Goal: Navigation & Orientation: Find specific page/section

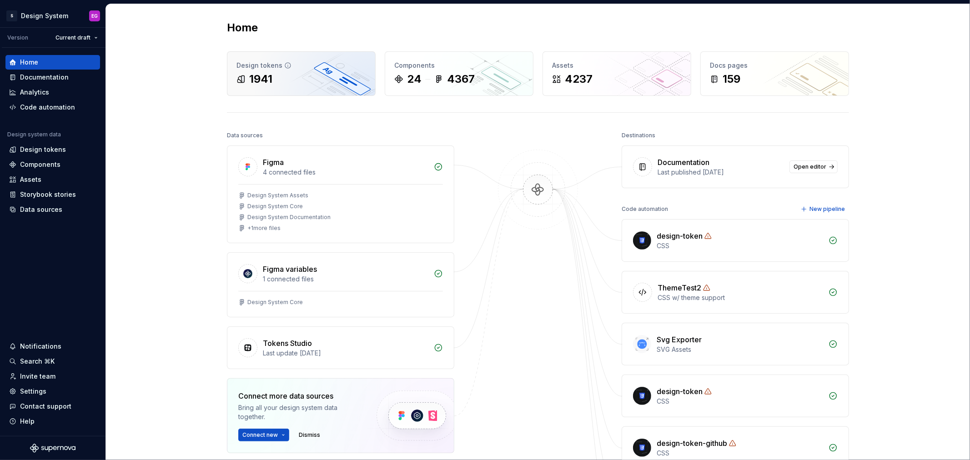
click at [249, 71] on div "Design tokens 1941" at bounding box center [301, 74] width 148 height 44
click at [167, 52] on div "Home Design tokens 1941 Components 24 4367 Assets 4237 Docs pages 159 Data sour…" at bounding box center [538, 315] width 864 height 622
